Goal: Task Accomplishment & Management: Use online tool/utility

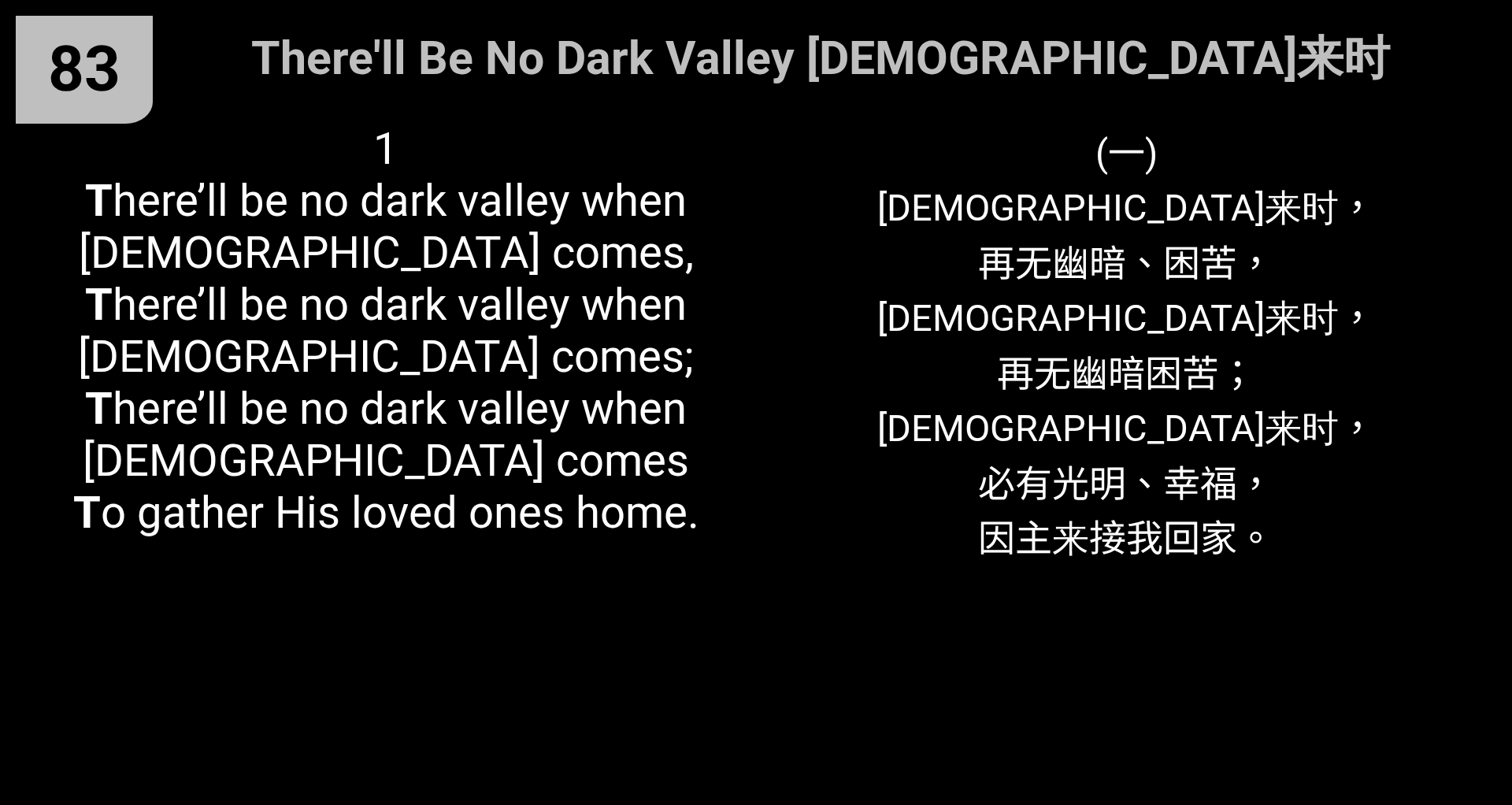
click at [1007, 294] on div "(一) 耶稣来时， 再无幽暗、困苦， 耶稣来时， 再无幽暗困苦； 耶稣来时， 必有光明、幸福， 因主来接我回家。" at bounding box center [1126, 448] width 741 height 683
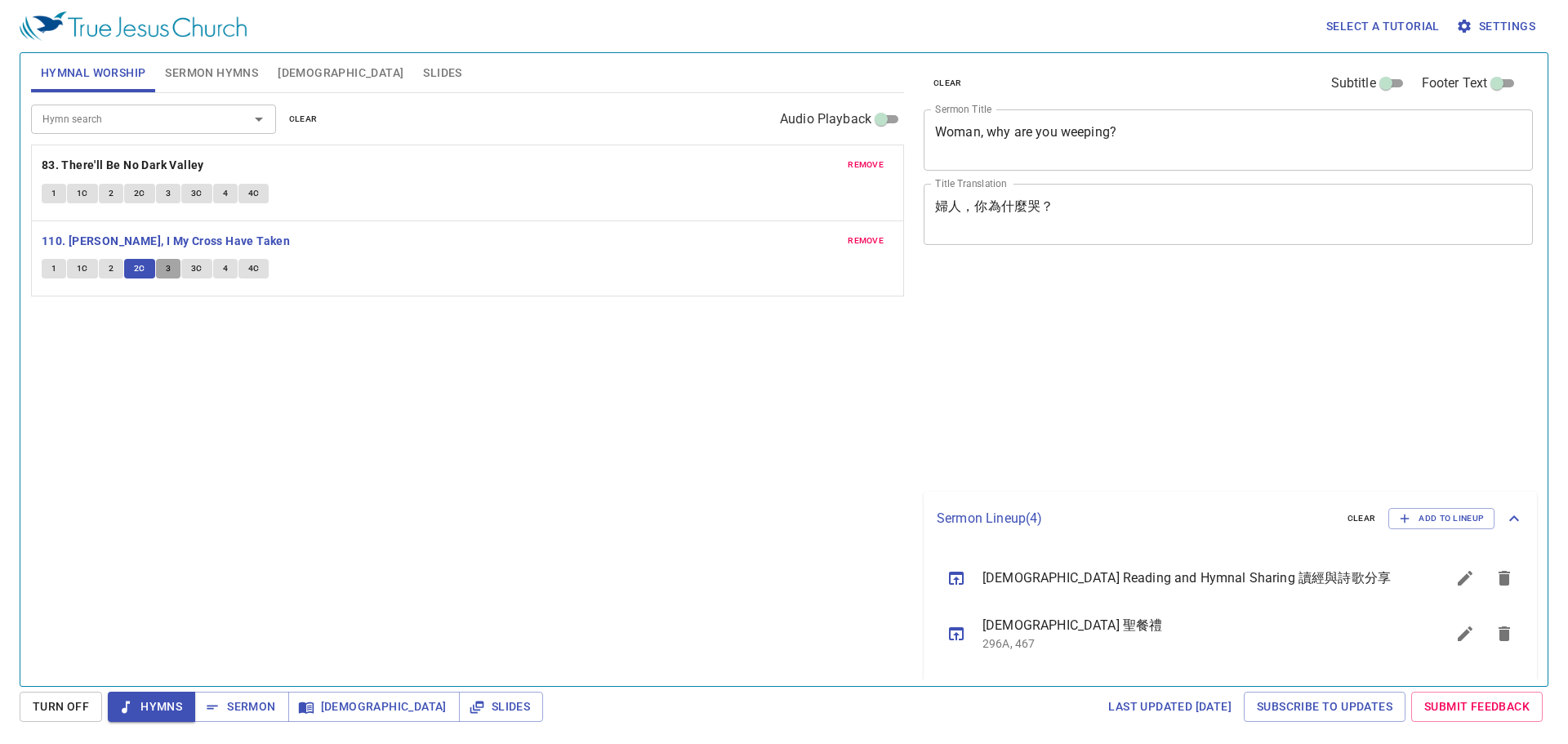
click at [172, 273] on button "3" at bounding box center [168, 269] width 25 height 20
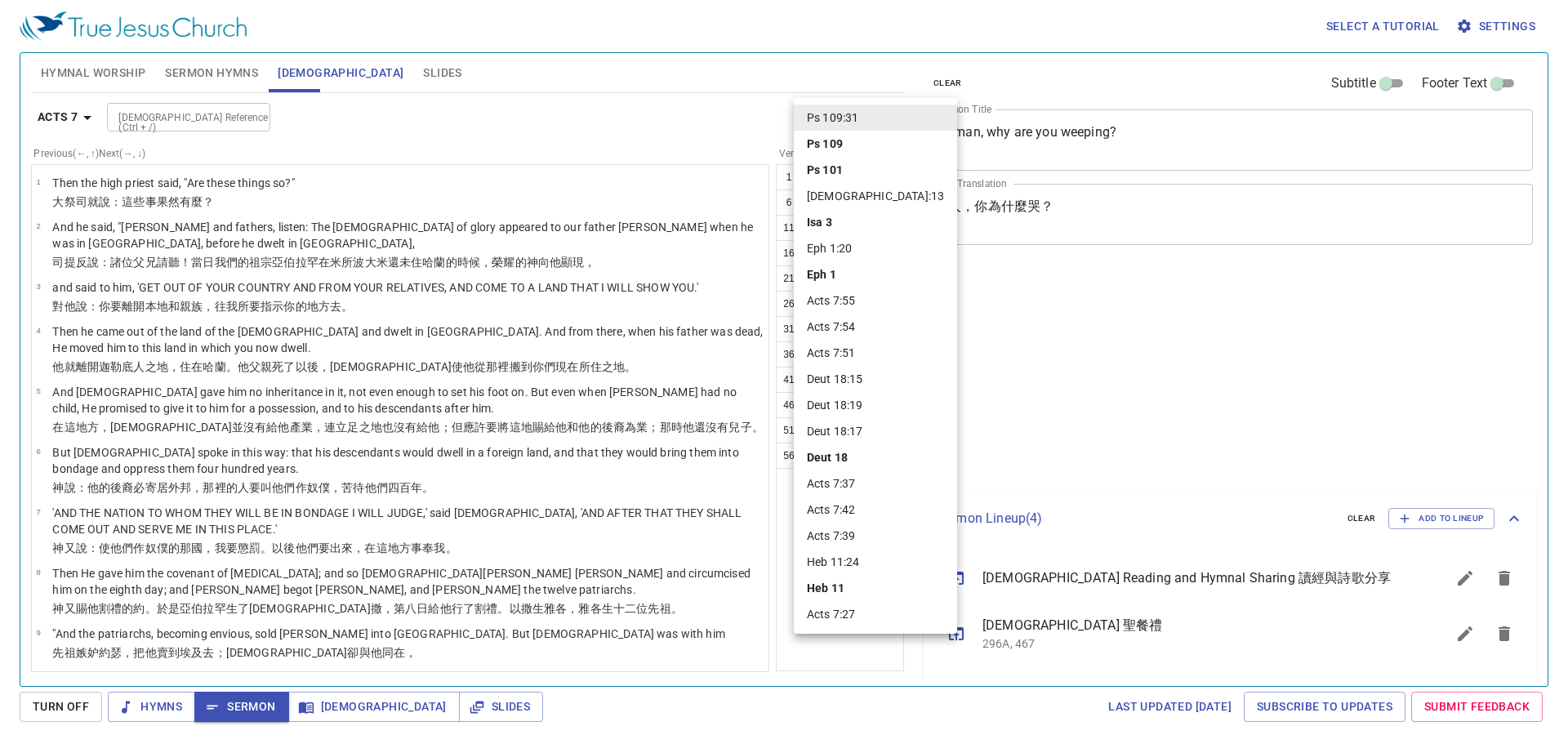
select select "31"
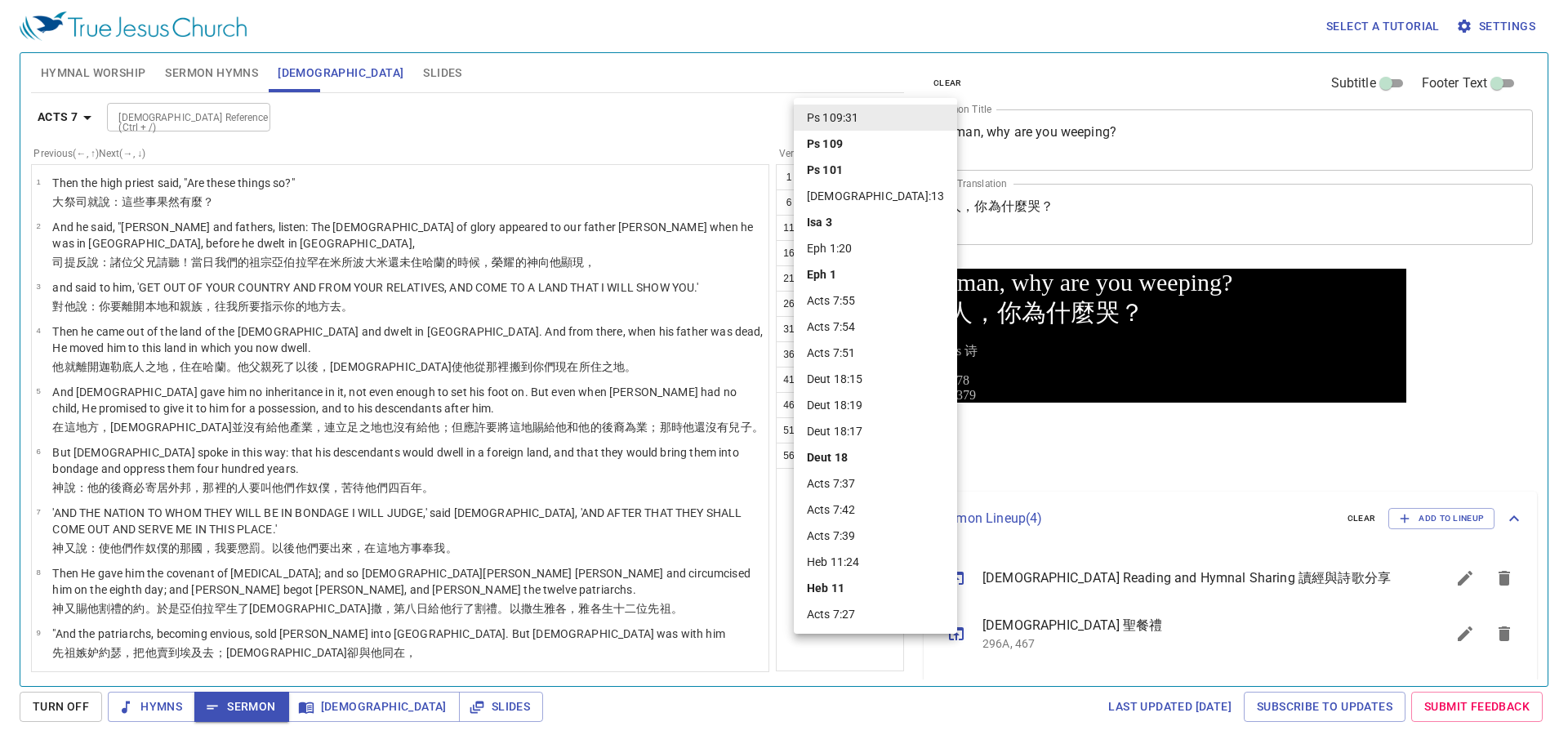
click at [642, 110] on div at bounding box center [784, 372] width 1568 height 744
click at [0, 0] on div "Ps 109:31 Ps 109 Ps 101 Isa 3:13 Isa 3 Eph 1:20 Eph 1 Acts 7:55 Acts 7:54 Acts …" at bounding box center [0, 0] width 0 height 0
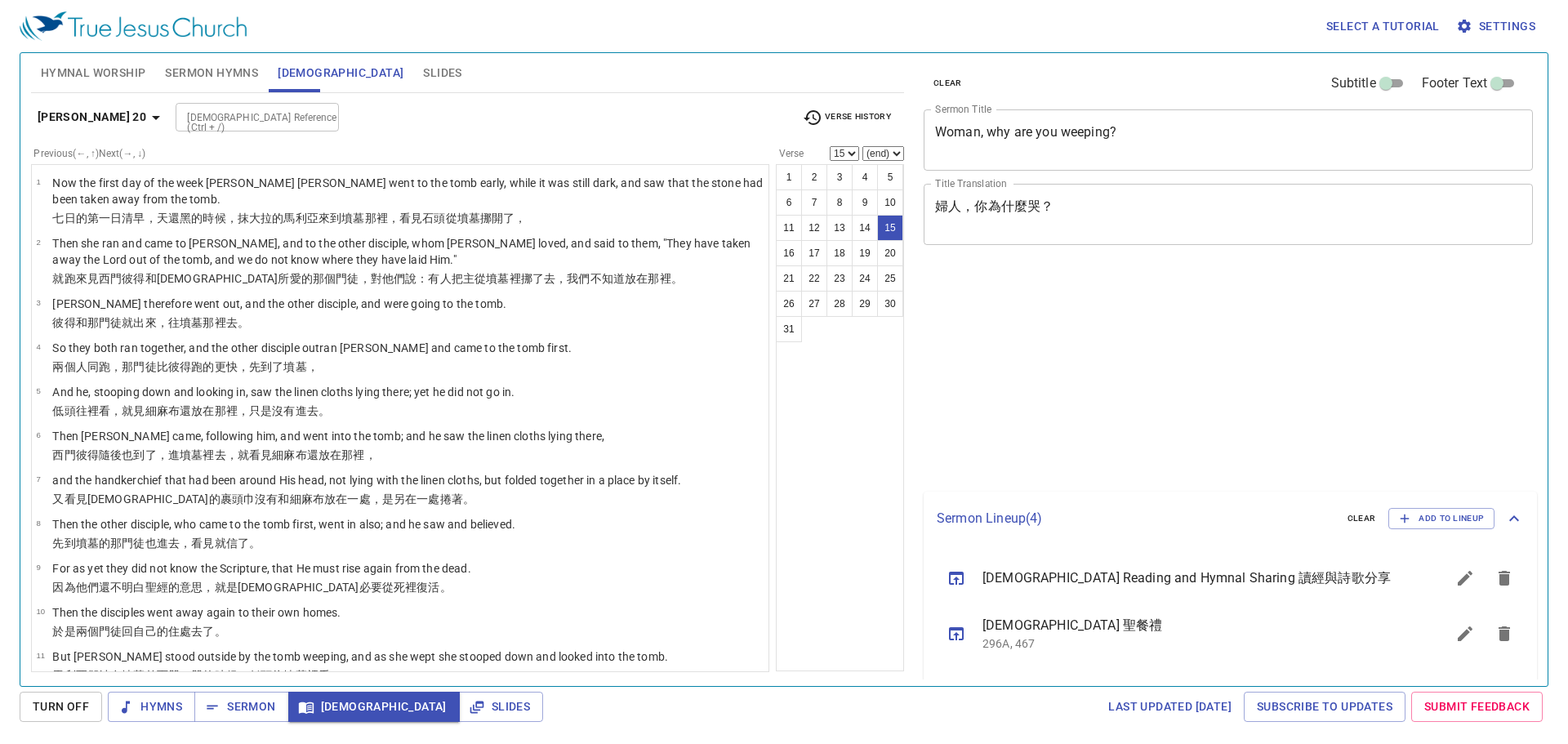
select select "15"
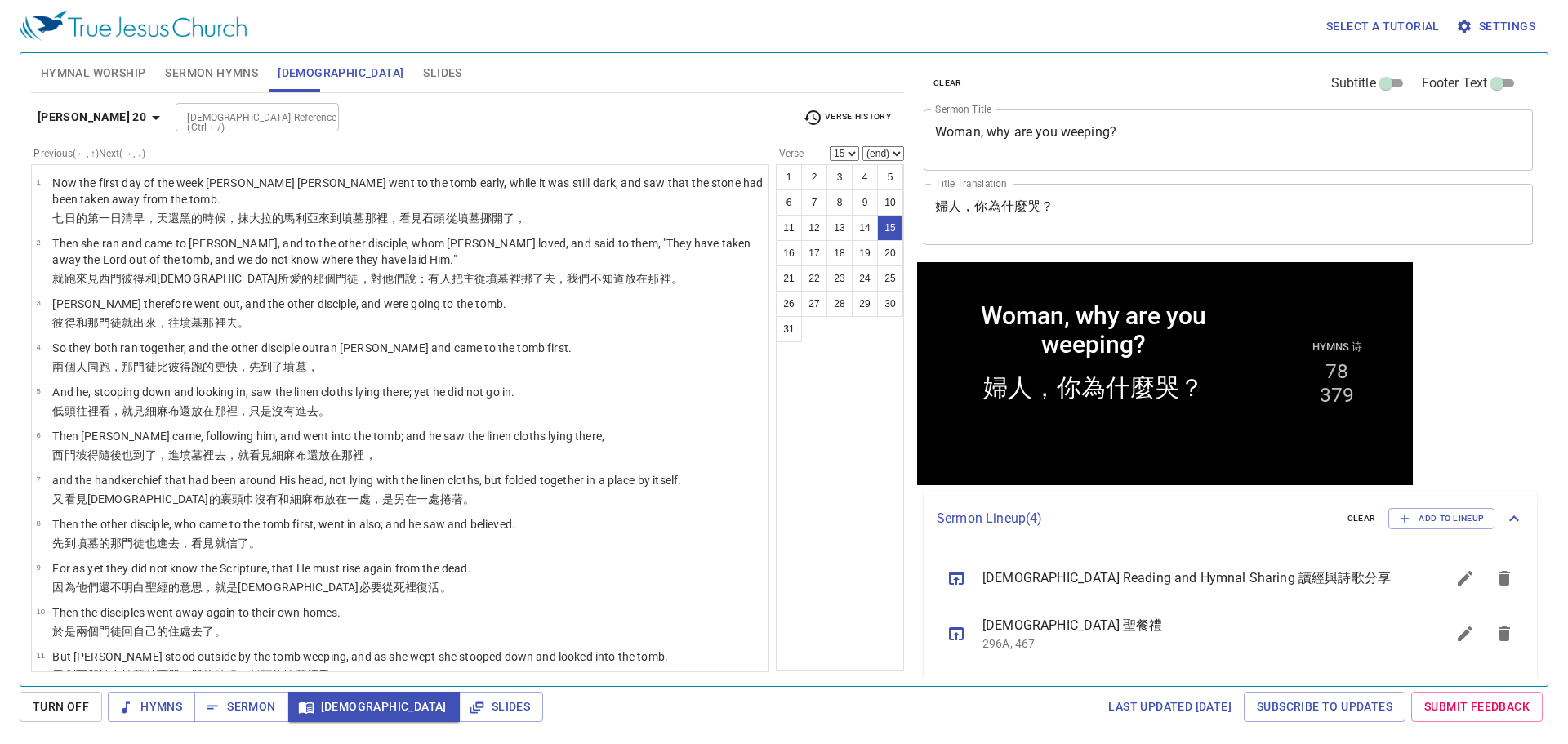
scroll to position [300, 0]
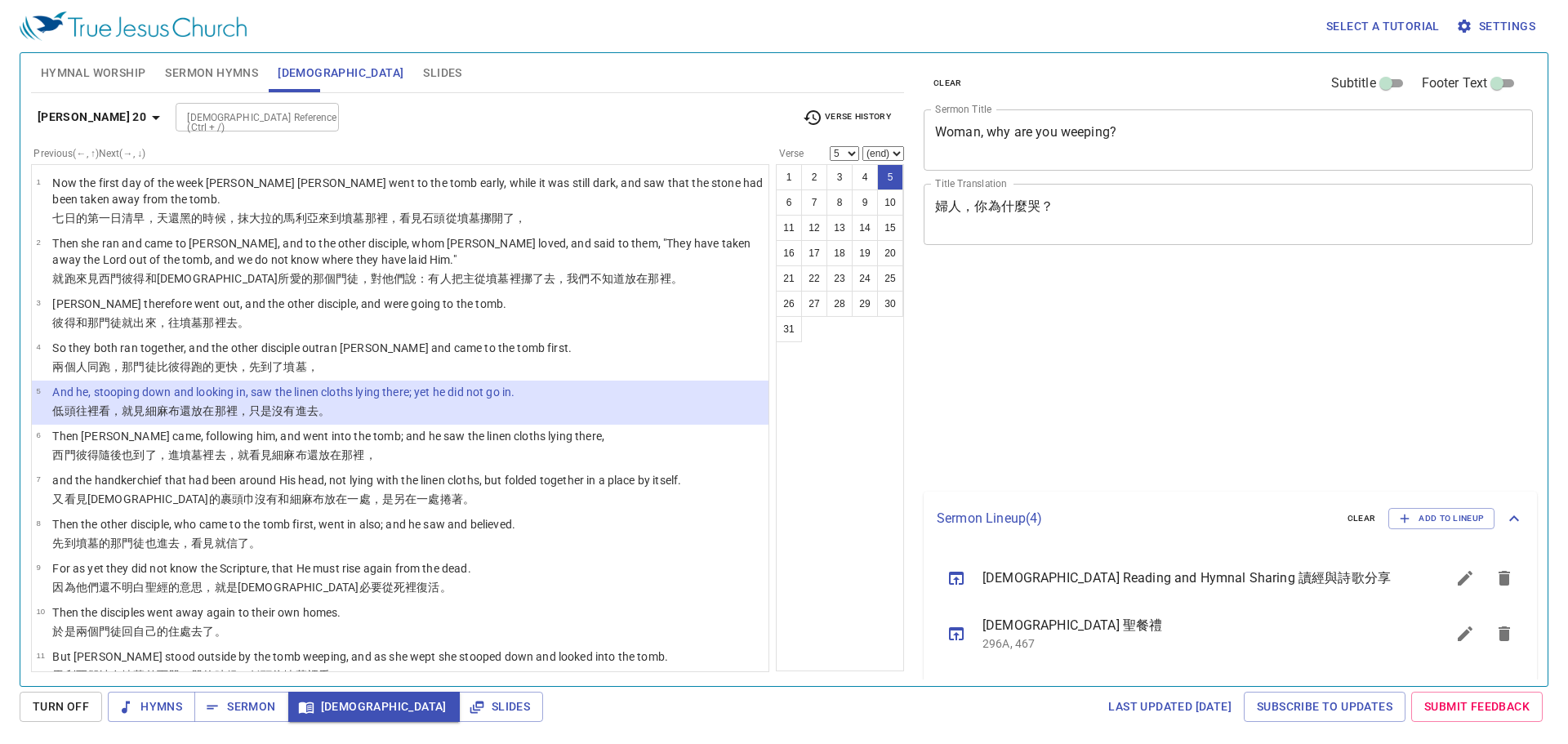
select select "5"
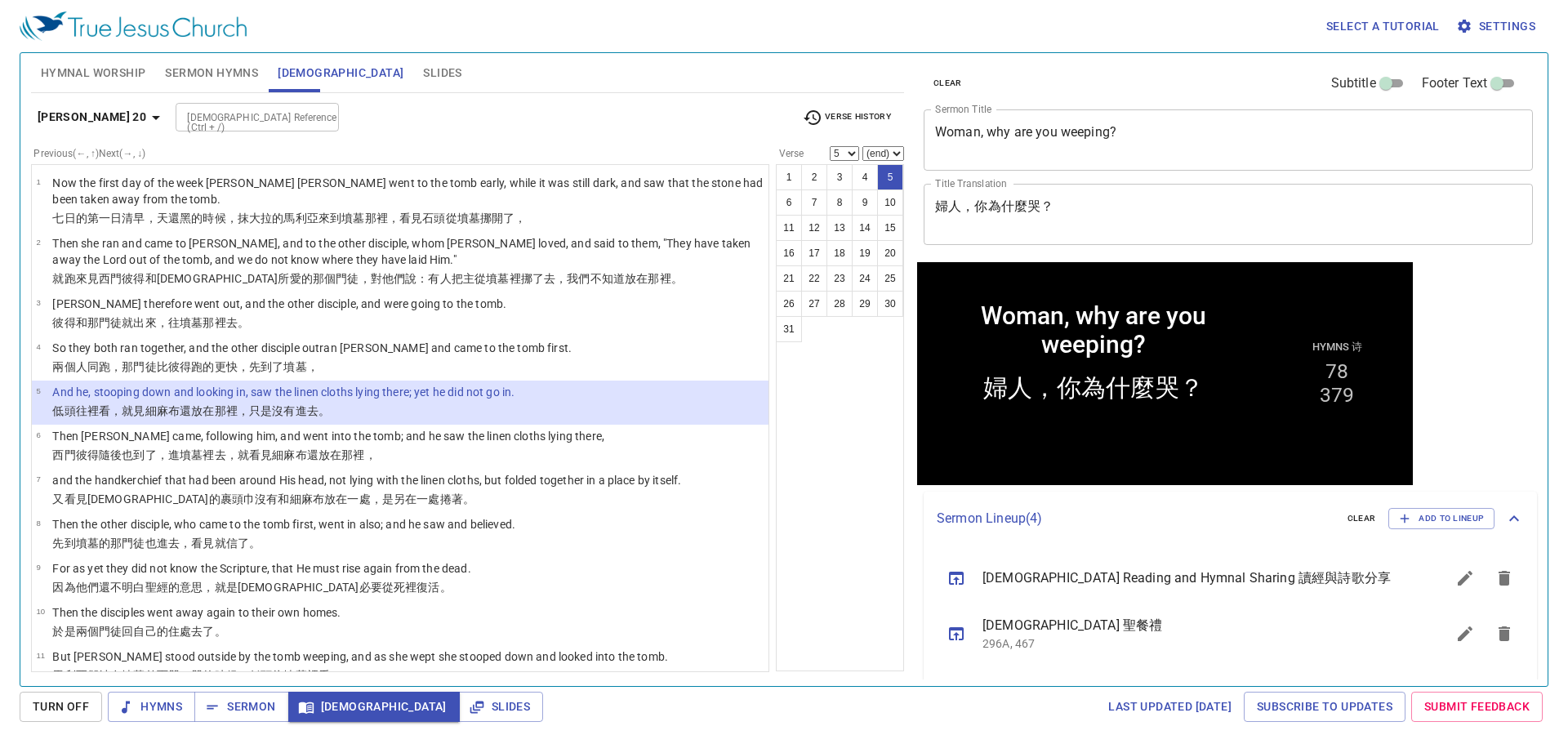
scroll to position [70, 0]
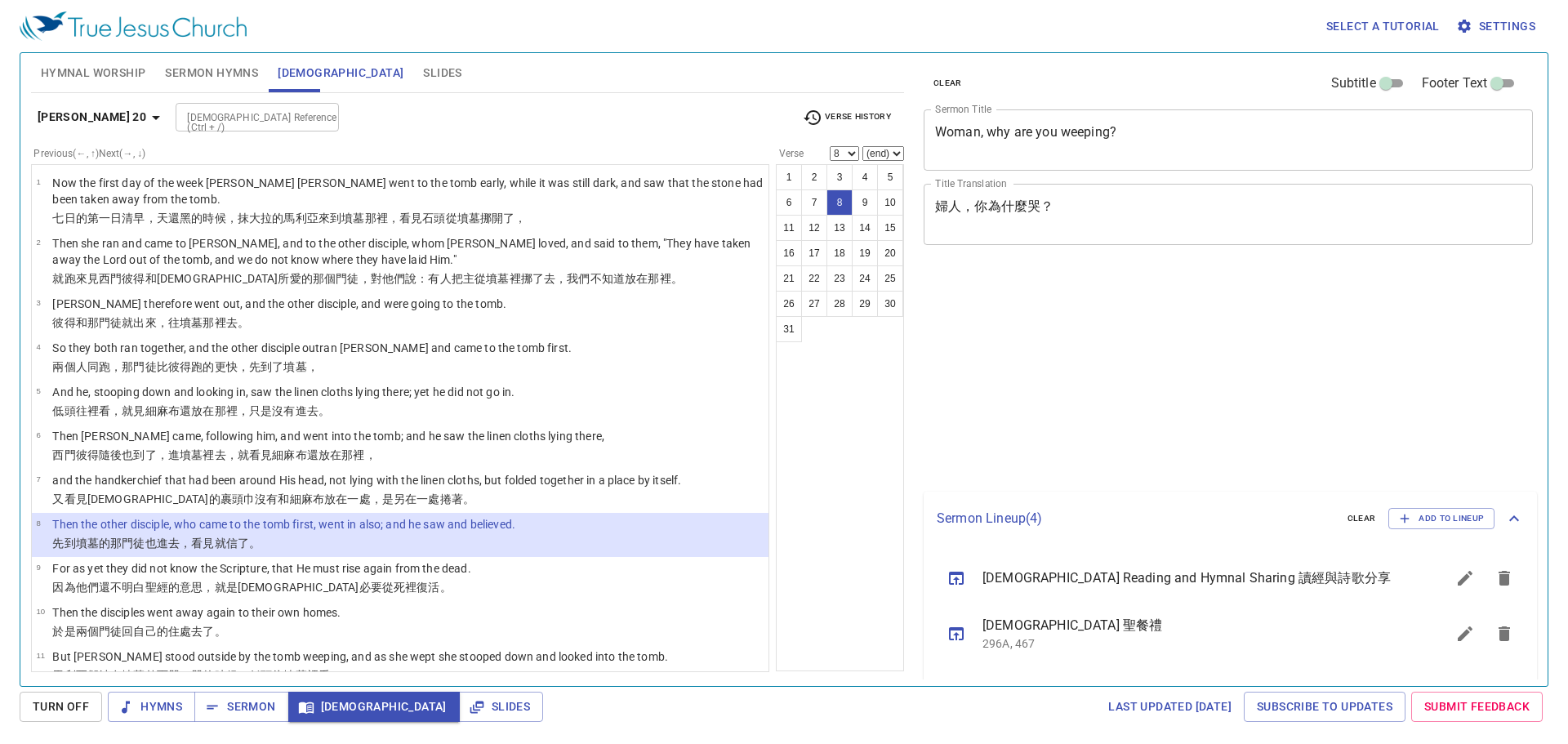
select select "8"
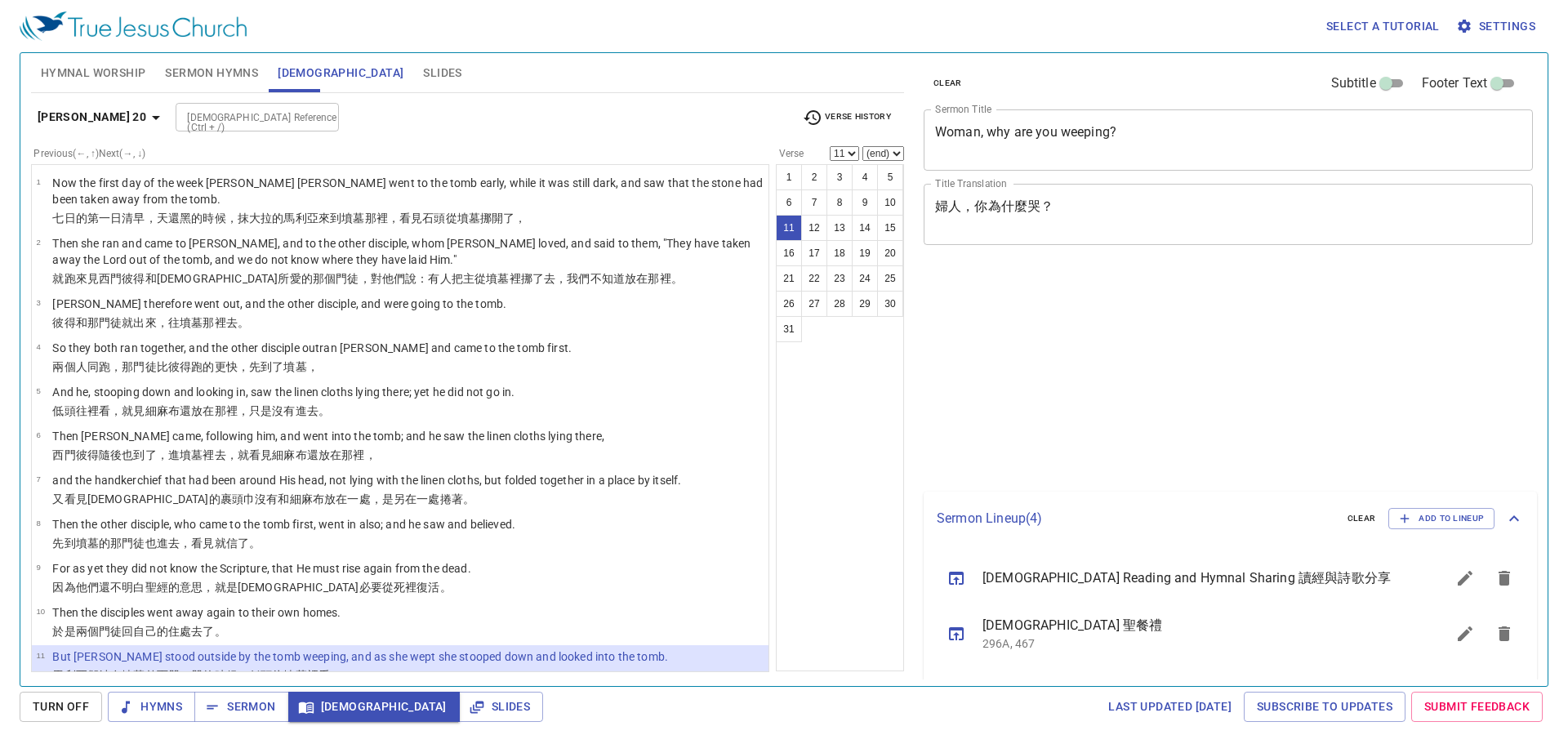
select select "11"
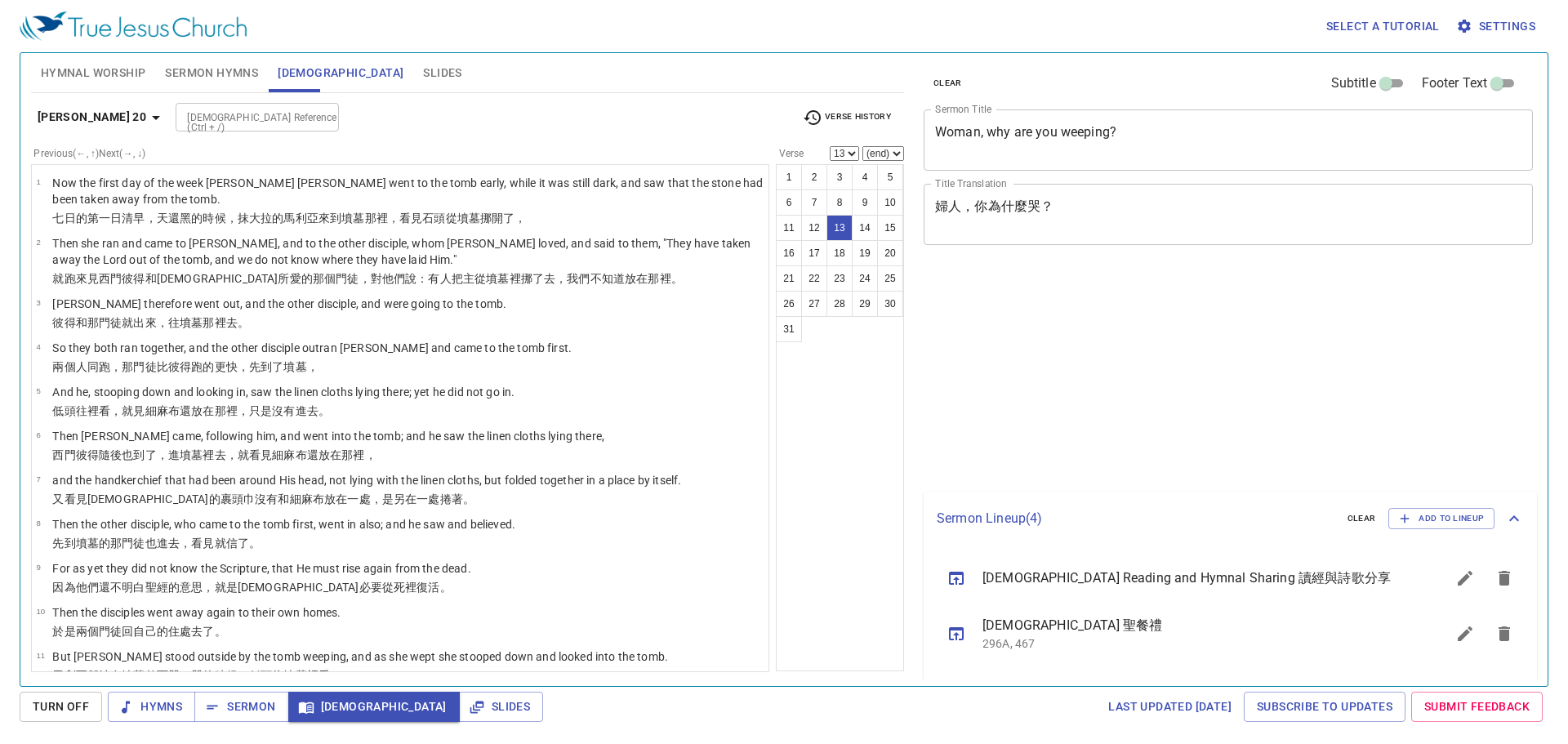
select select "13"
select select "15"
